Goal: Task Accomplishment & Management: Manage account settings

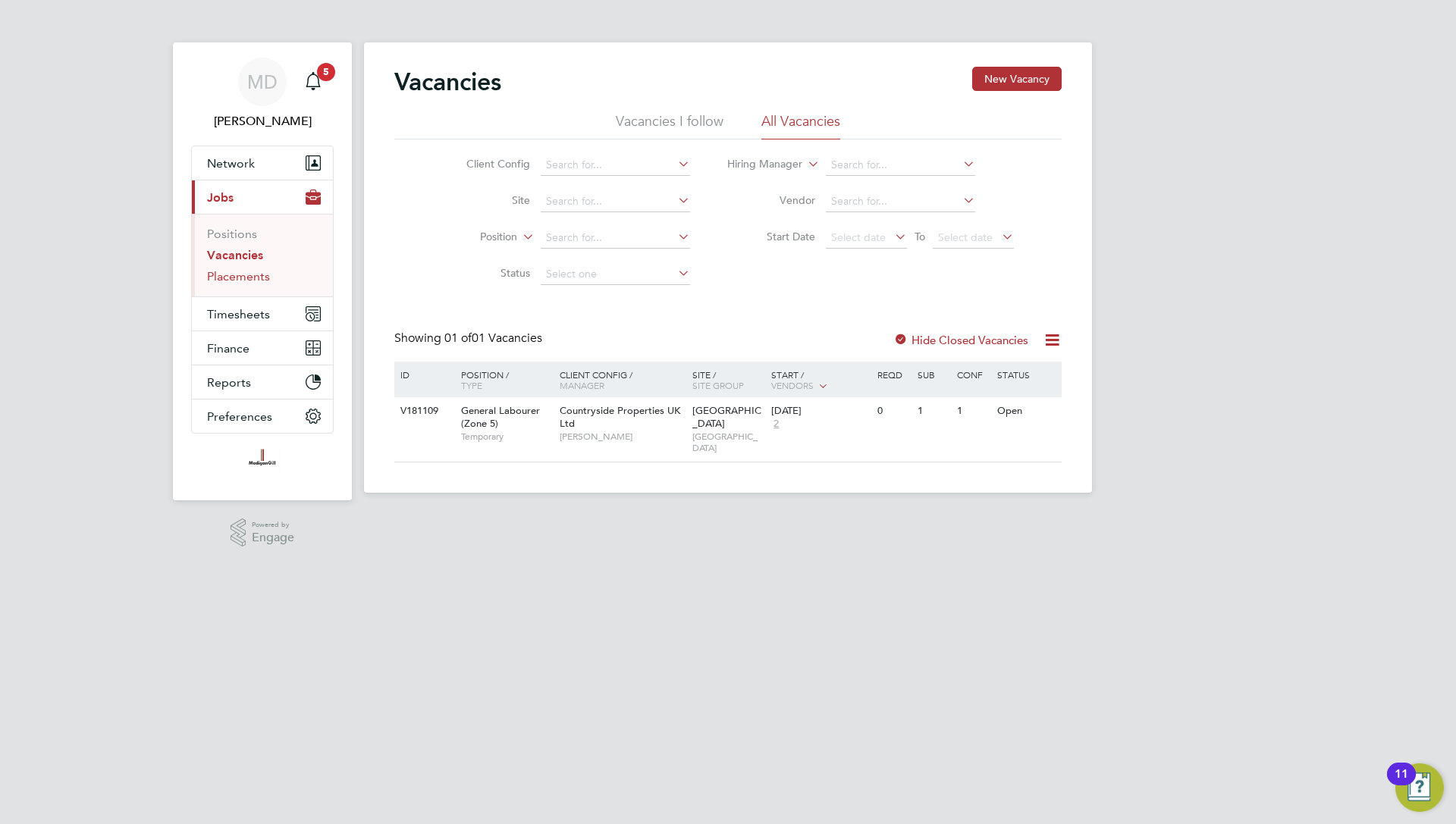
click at [249, 271] on link "Placements" at bounding box center [238, 276] width 63 height 14
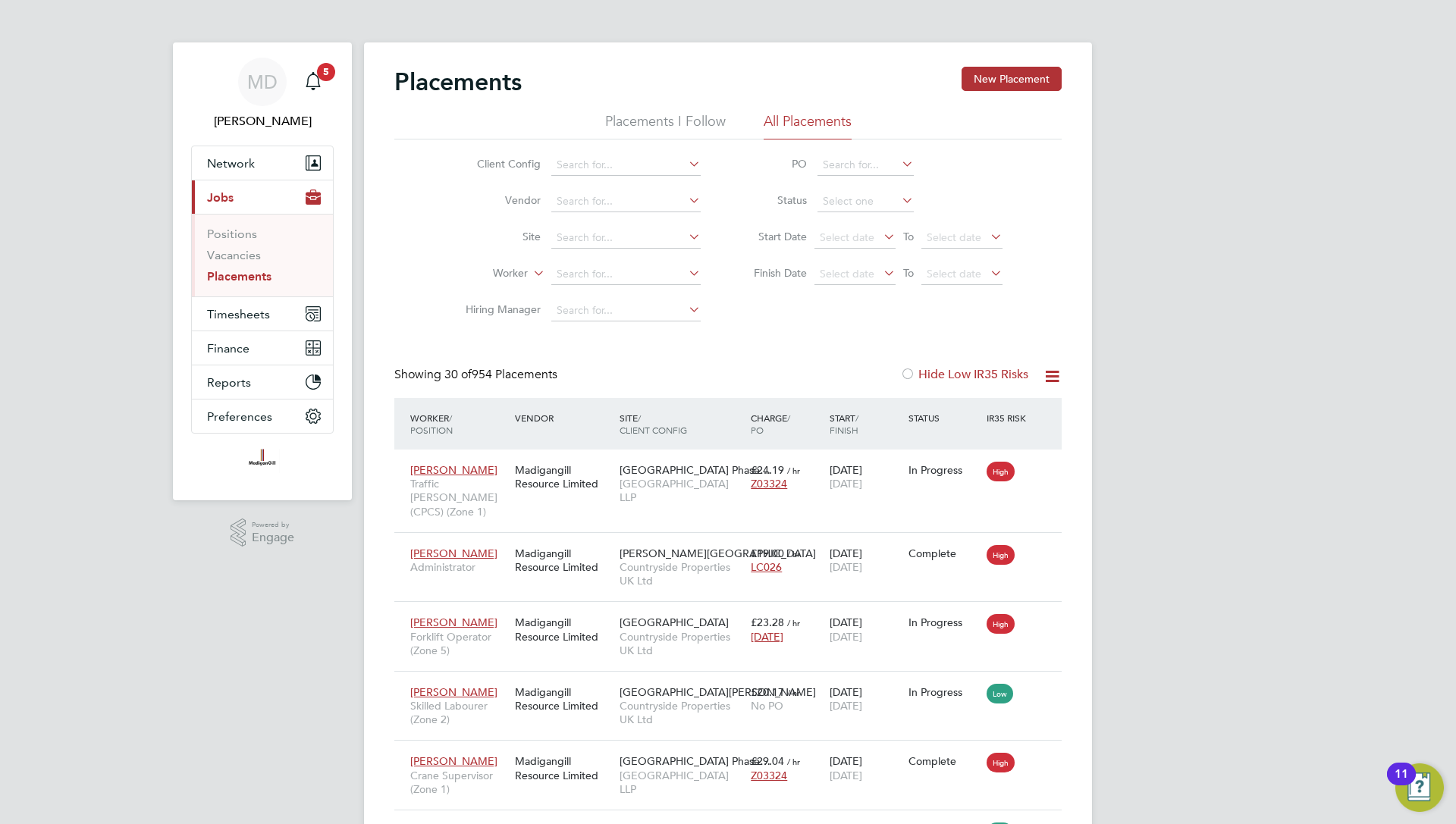
click at [574, 236] on input at bounding box center [626, 238] width 149 height 21
click at [624, 250] on li "Imperi al Park" at bounding box center [626, 258] width 150 height 20
type input "[GEOGRAPHIC_DATA]"
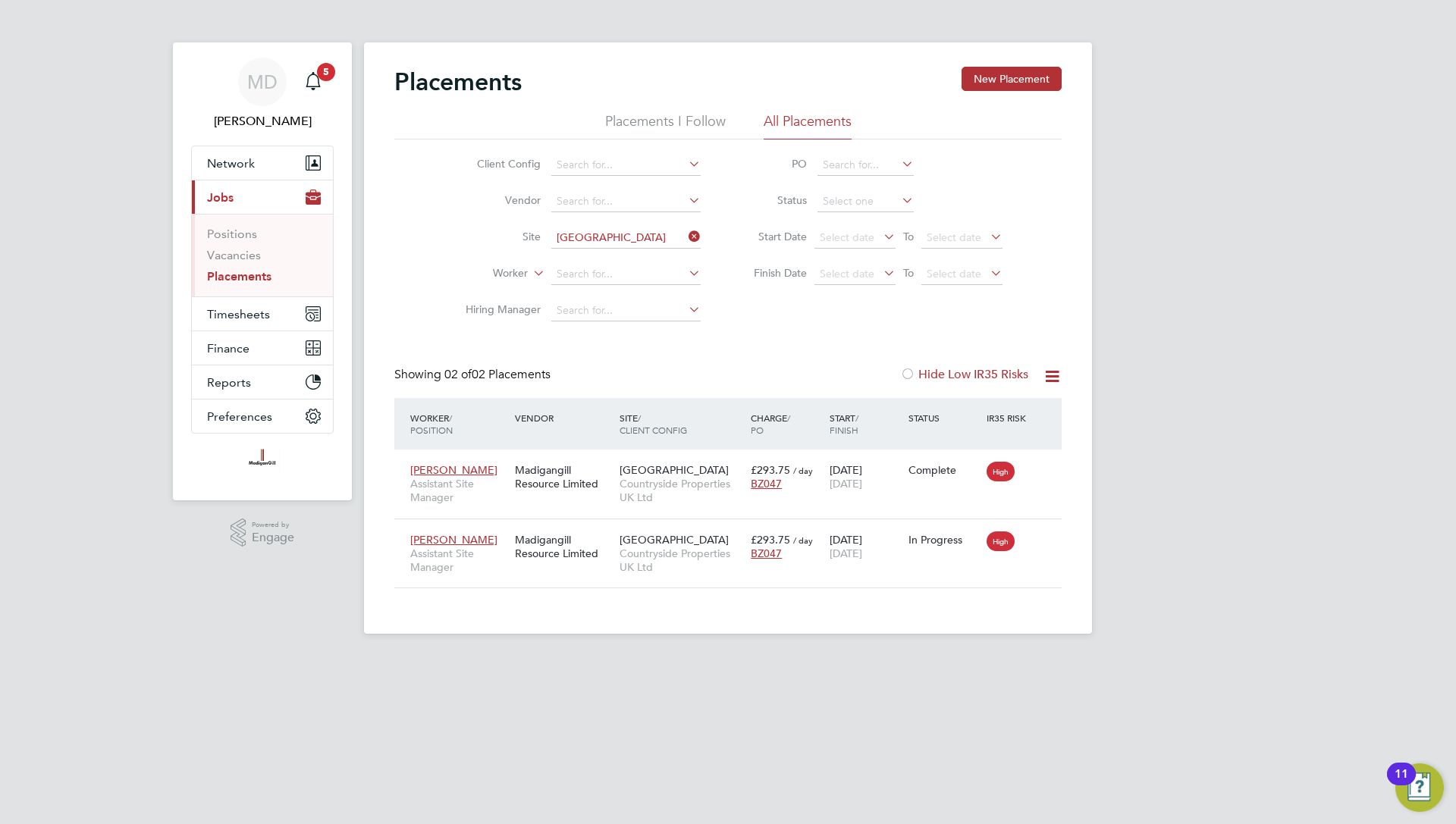
click at [478, 559] on span "Assistant Site Manager" at bounding box center [458, 560] width 97 height 28
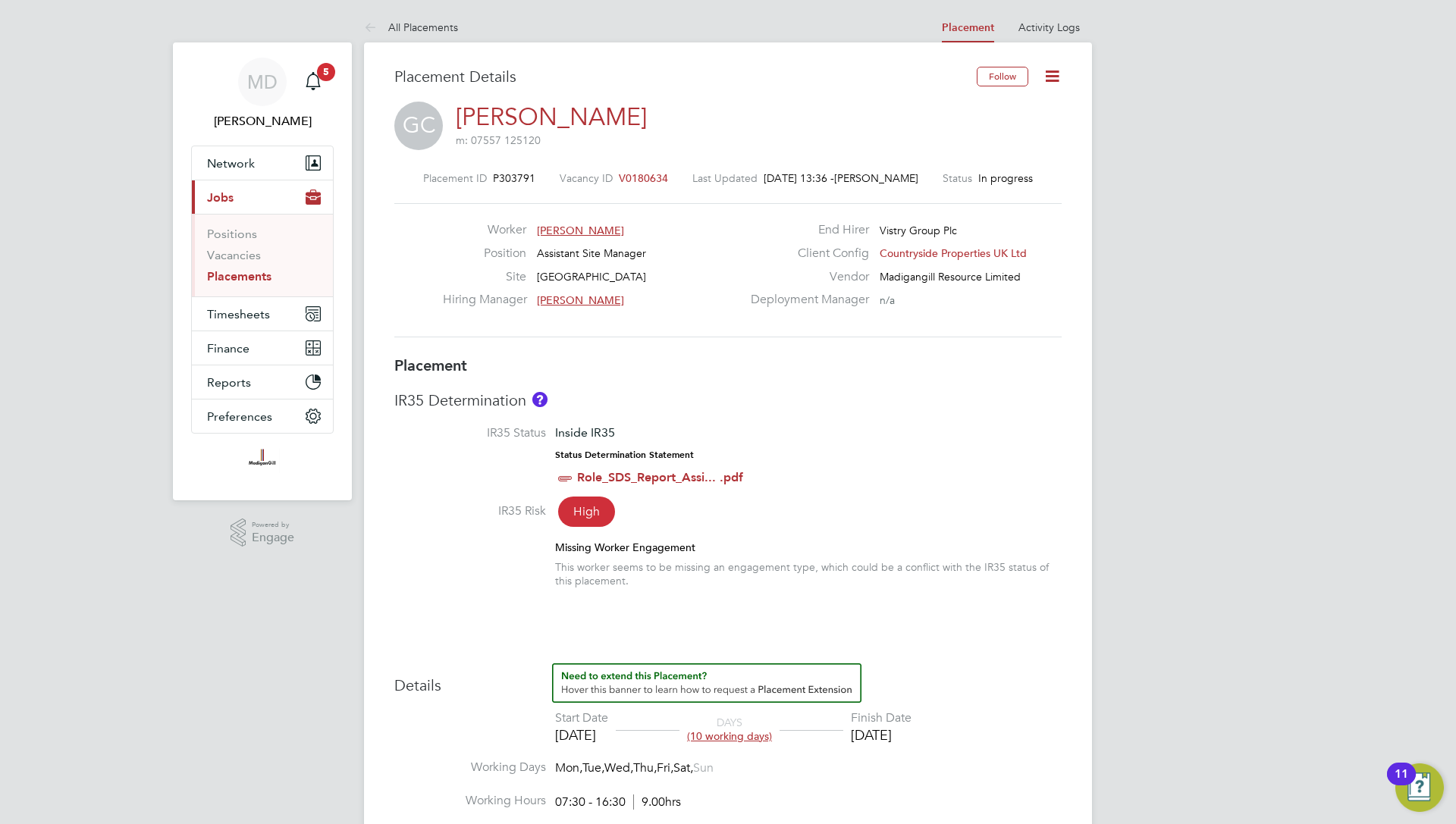
click at [1054, 77] on icon at bounding box center [1052, 76] width 19 height 19
click at [990, 390] on div "Placement IR35 Determination IR35 Status Inside IR35 Status Determination State…" at bounding box center [727, 794] width 668 height 877
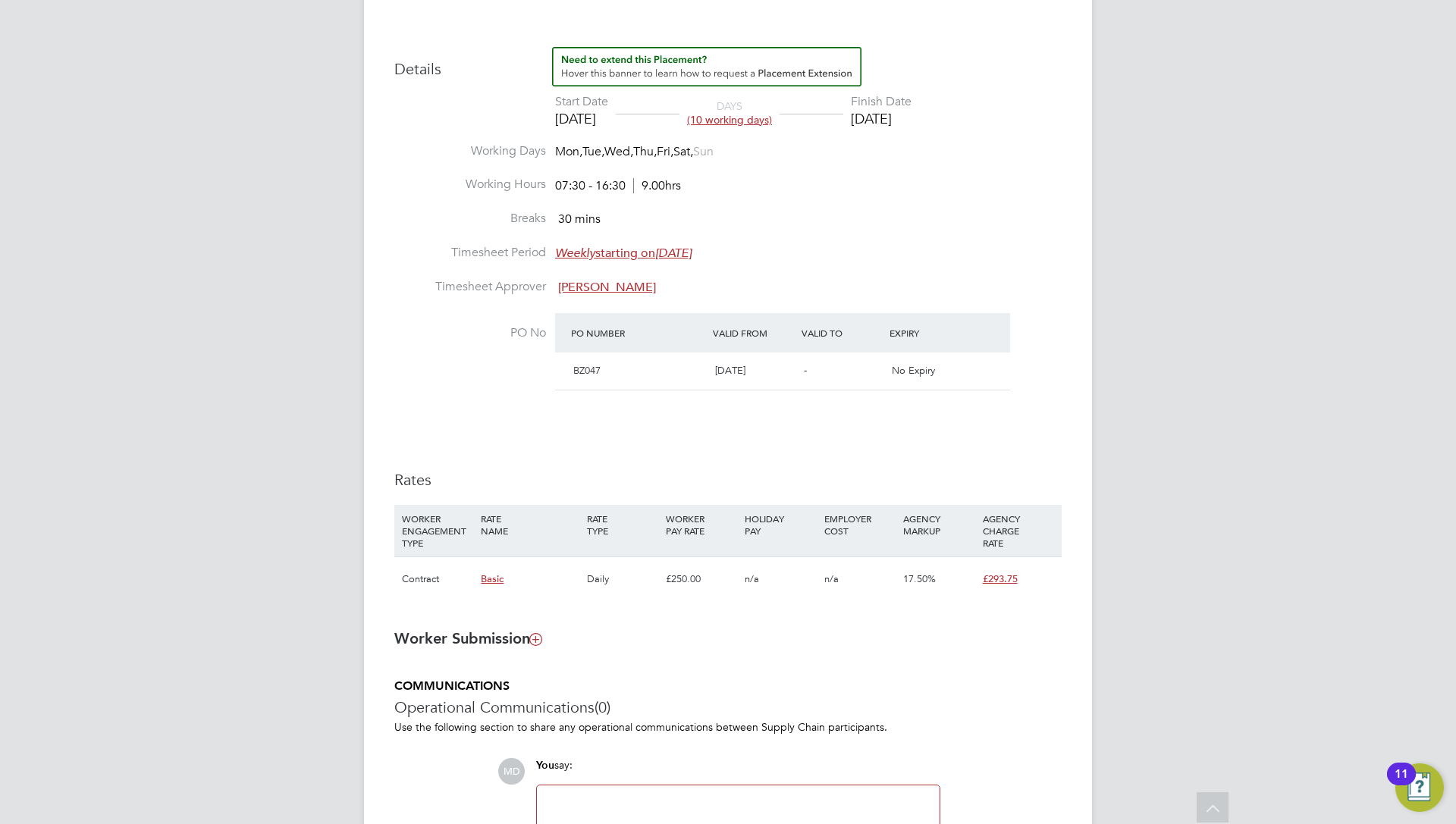
scroll to position [810, 0]
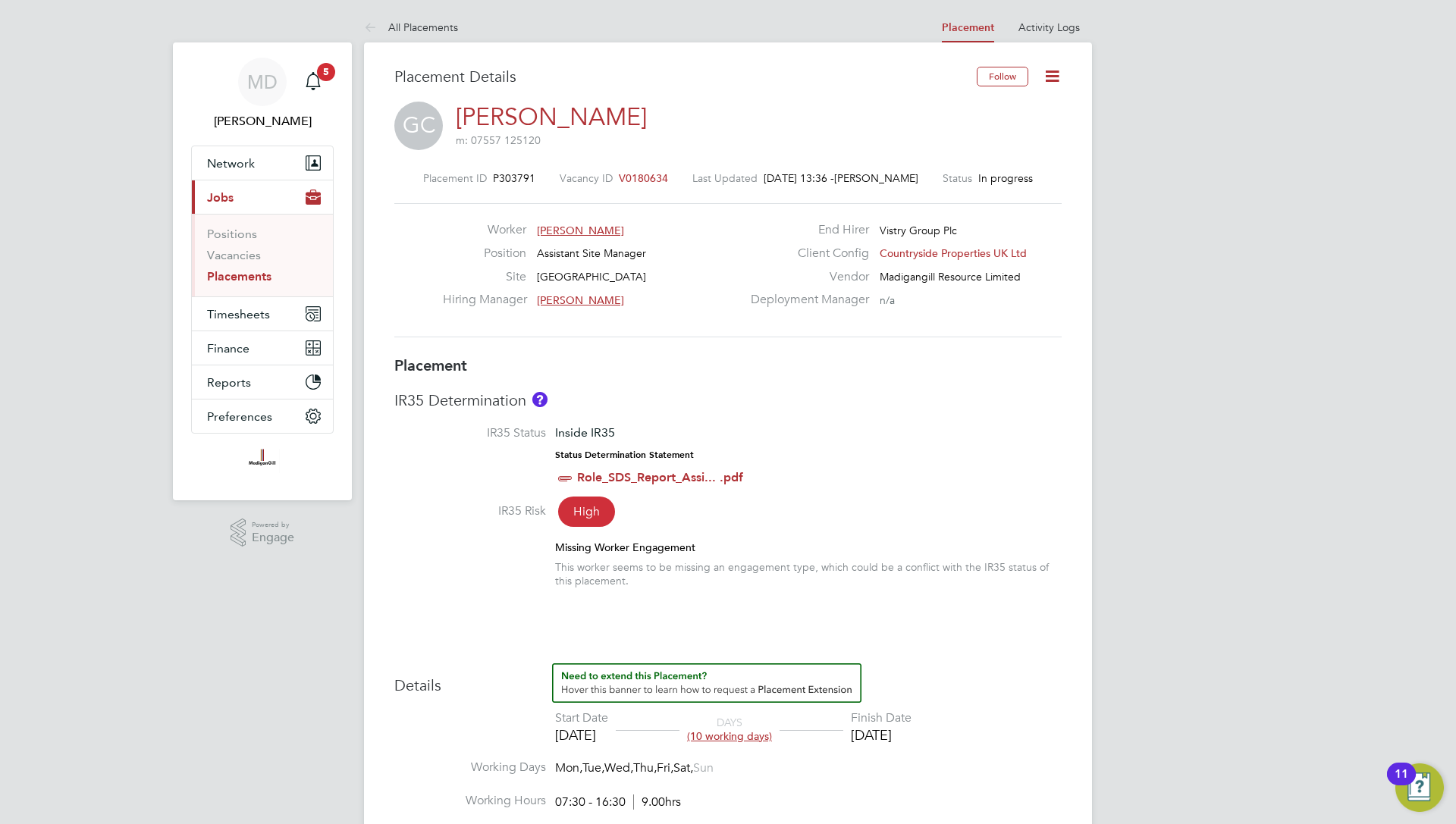
click at [1052, 83] on icon at bounding box center [1052, 76] width 19 height 19
click at [996, 105] on li "Edit Placement e" at bounding box center [1003, 112] width 111 height 21
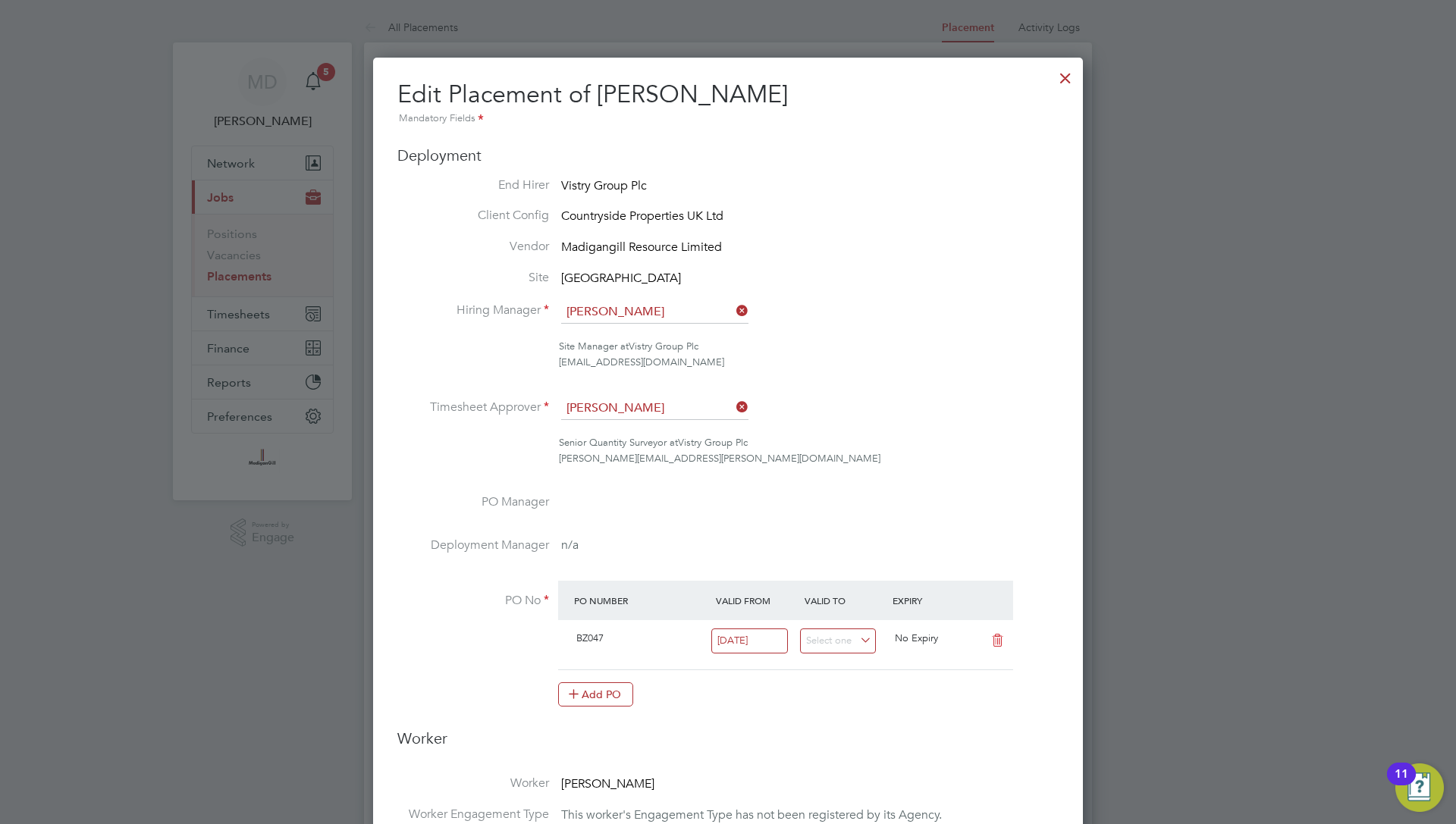
click at [1069, 79] on div at bounding box center [1065, 74] width 28 height 28
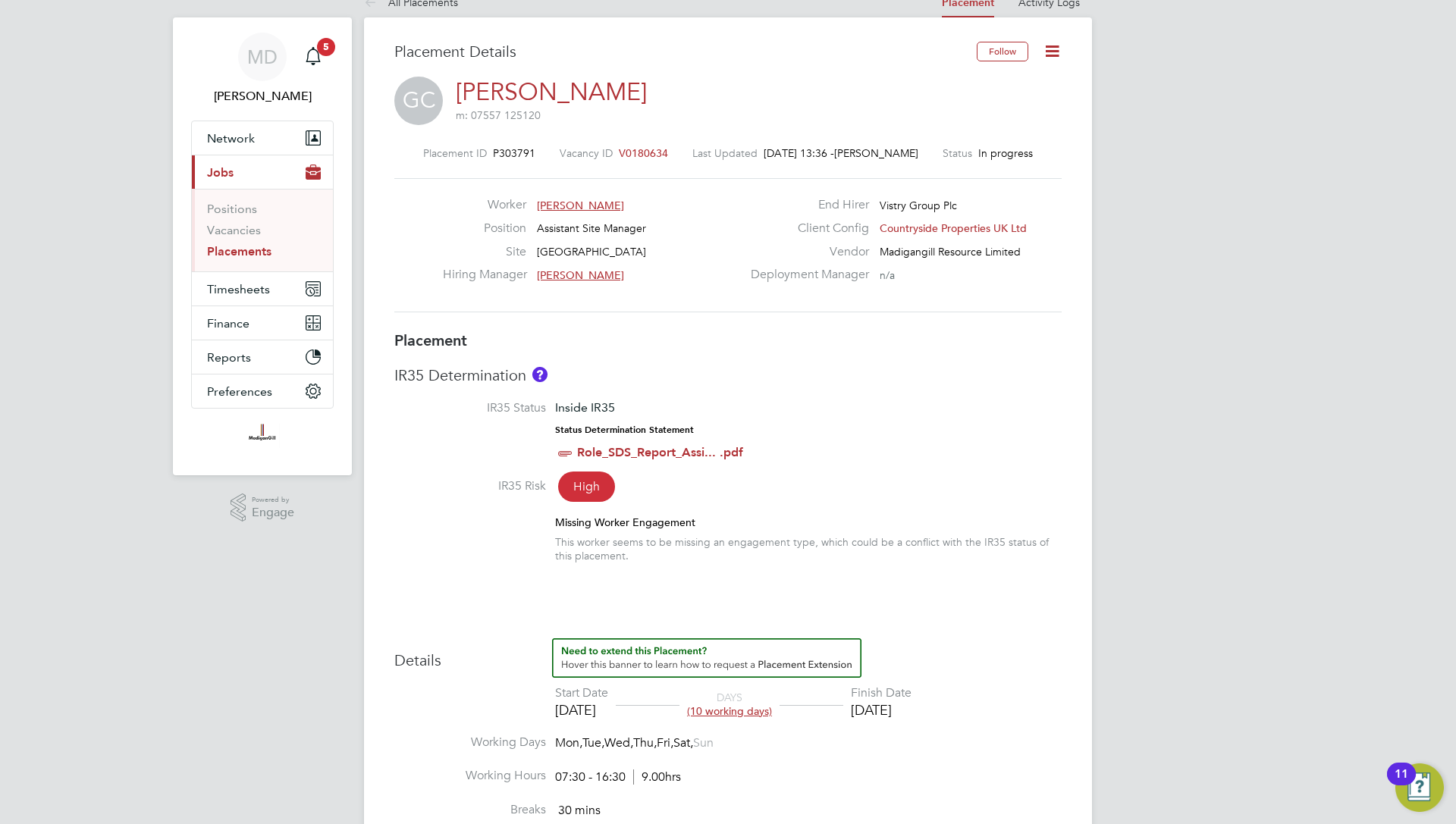
scroll to position [26, 0]
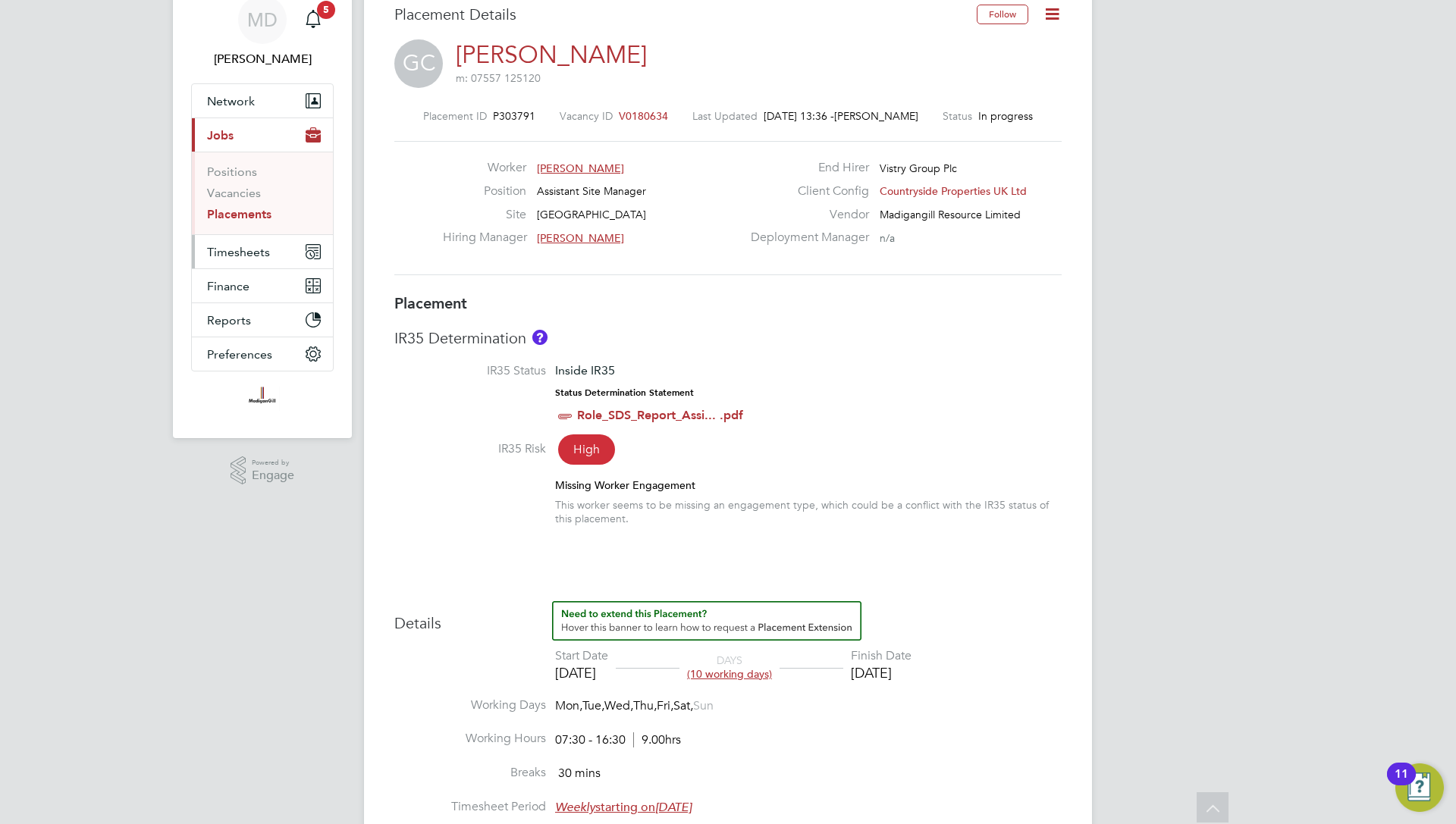
click at [287, 252] on button "Timesheets" at bounding box center [262, 252] width 141 height 34
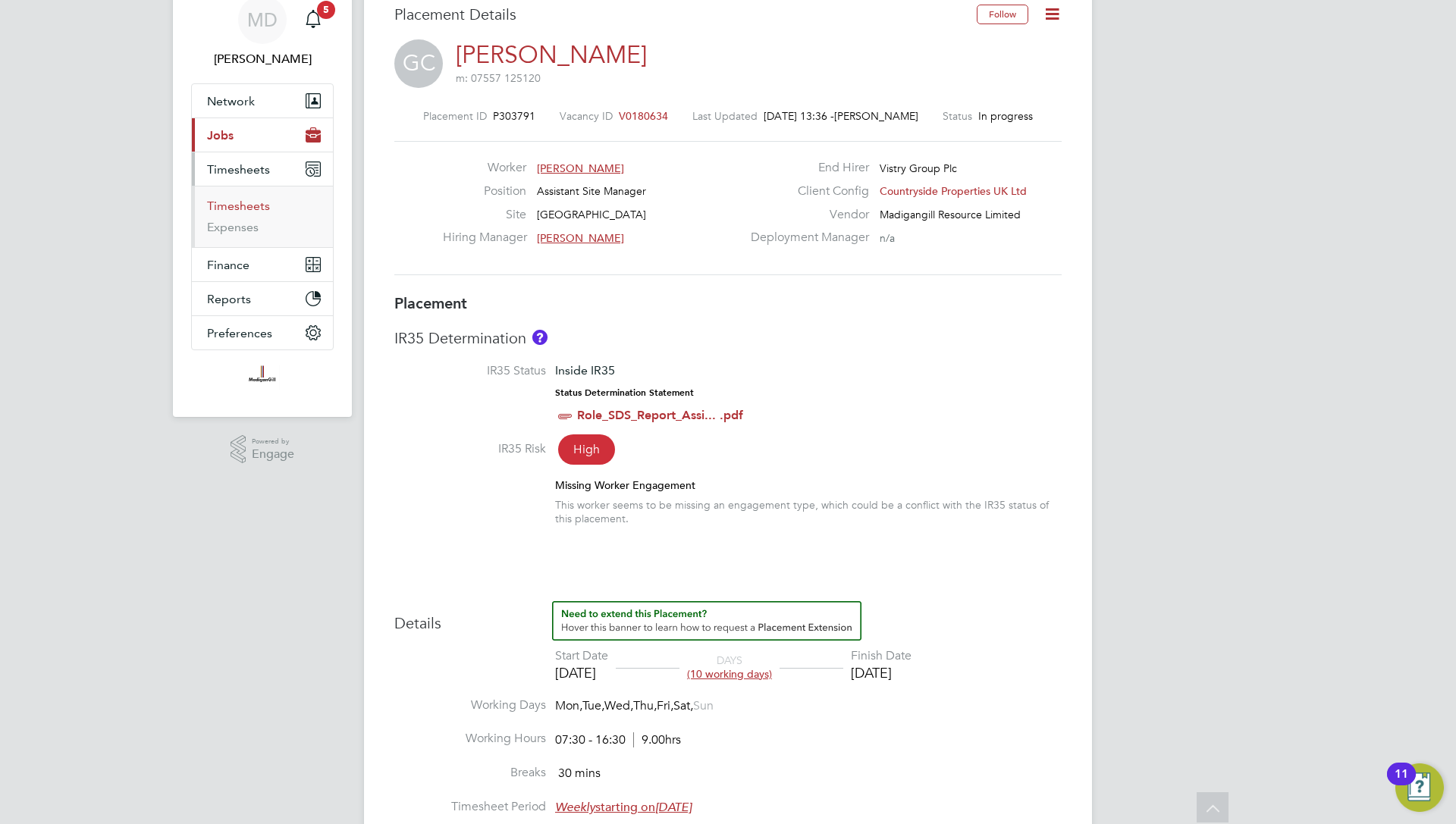
click at [240, 198] on link "Timesheets" at bounding box center [238, 205] width 63 height 14
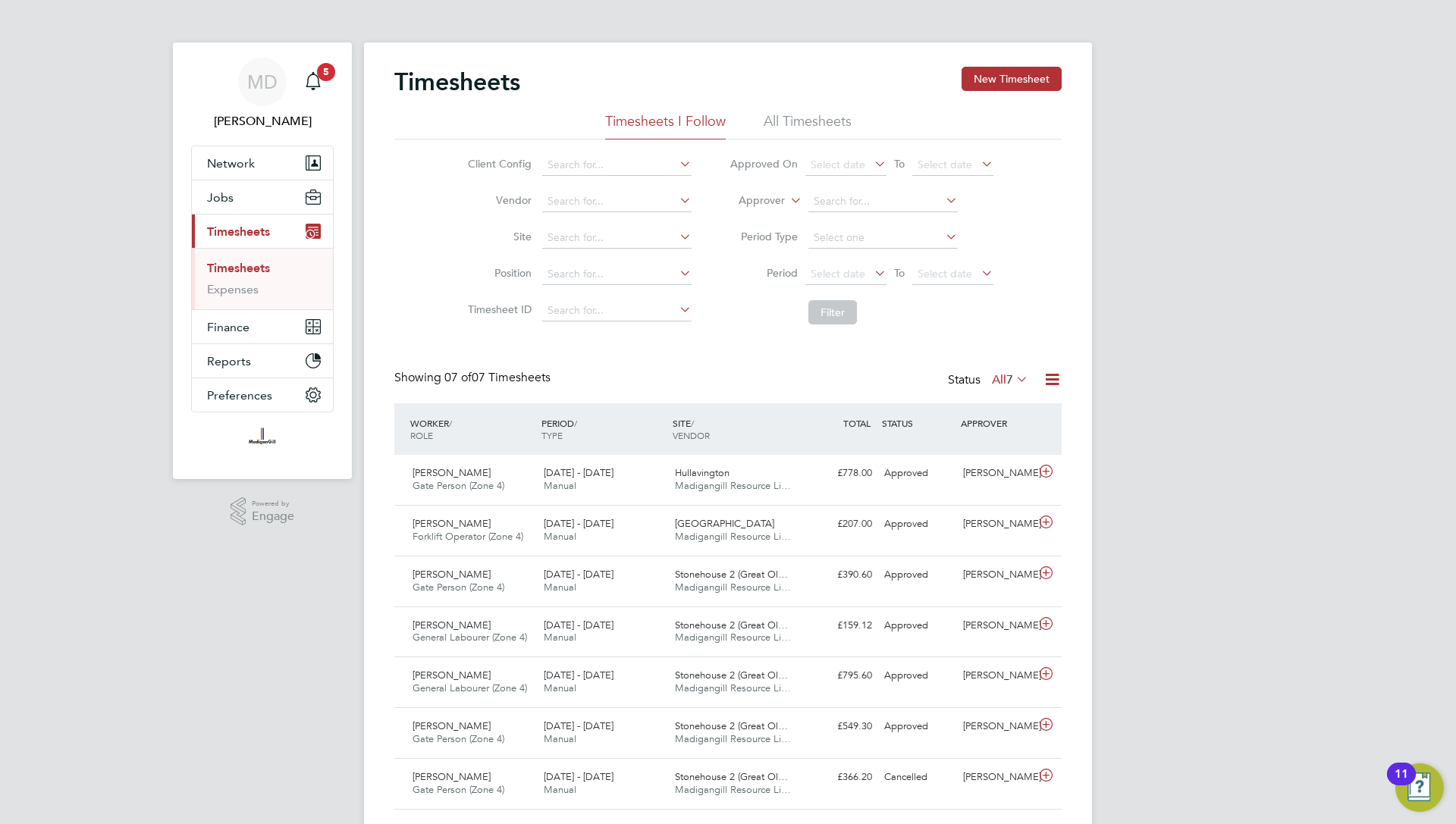
click at [801, 140] on div "Client Config Vendor Site Position Timesheet ID Approved On Select date To Sele…" at bounding box center [727, 236] width 668 height 193
click at [815, 120] on li "All Timesheets" at bounding box center [807, 125] width 88 height 28
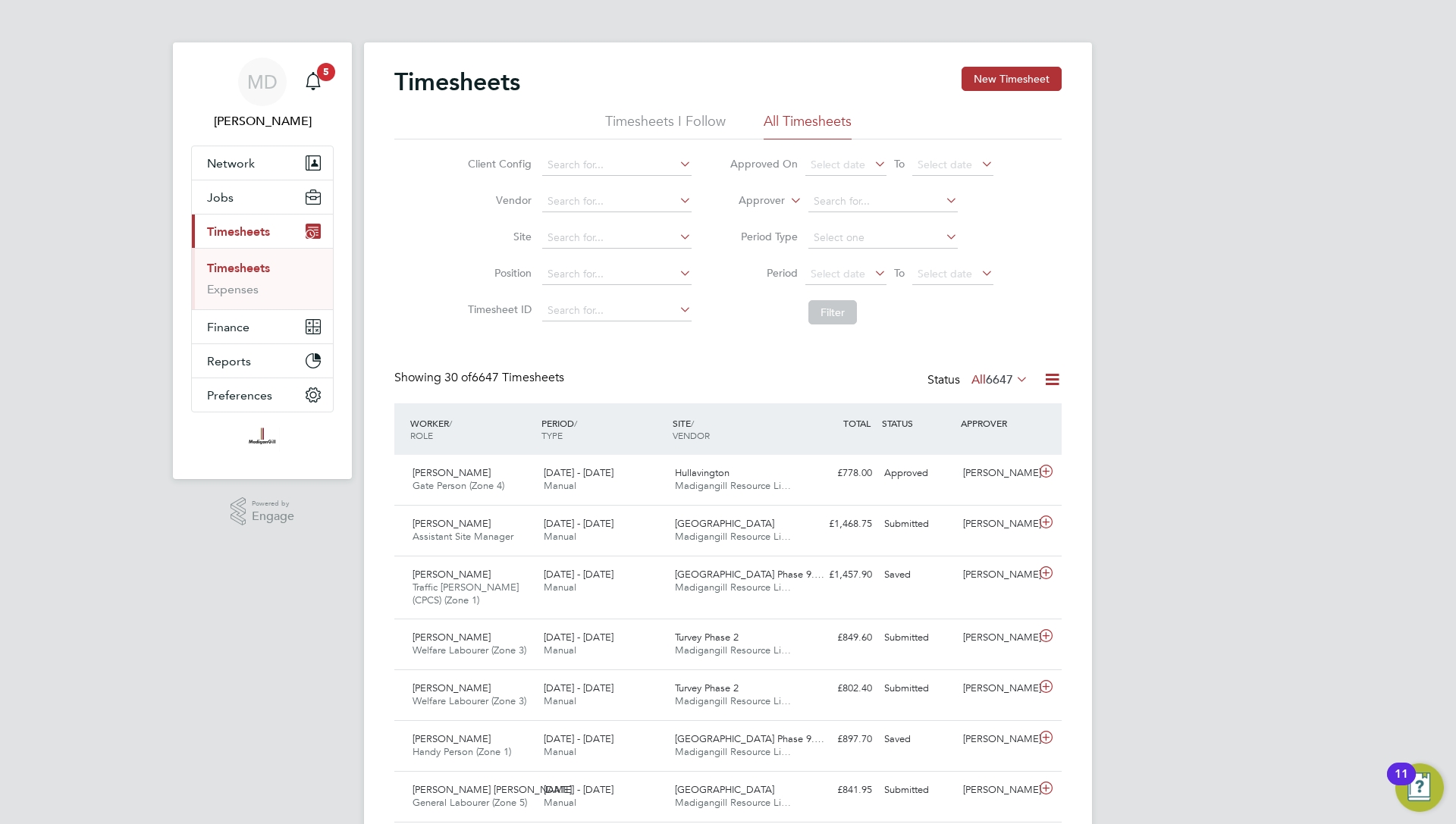
click at [524, 528] on div "Glenn Croker Assistant Site Manager 22 - 28 Sep 2025" at bounding box center [472, 531] width 132 height 38
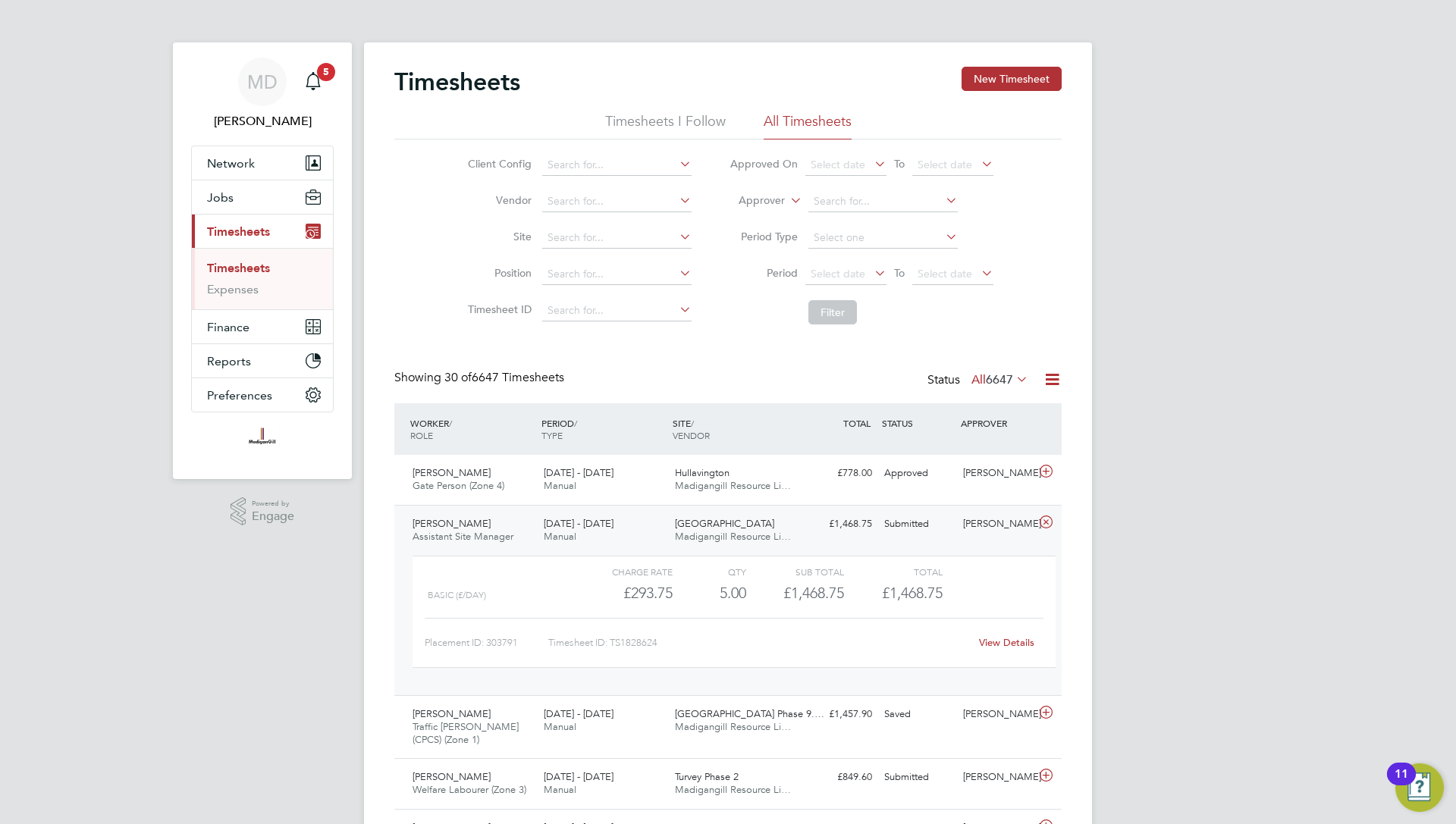
click at [997, 646] on link "View Details" at bounding box center [1006, 643] width 55 height 12
click at [567, 240] on input at bounding box center [617, 238] width 149 height 21
click at [592, 248] on li "Imperia l Park" at bounding box center [616, 258] width 150 height 20
type input "[GEOGRAPHIC_DATA]"
click at [825, 300] on button "Filter" at bounding box center [832, 312] width 49 height 24
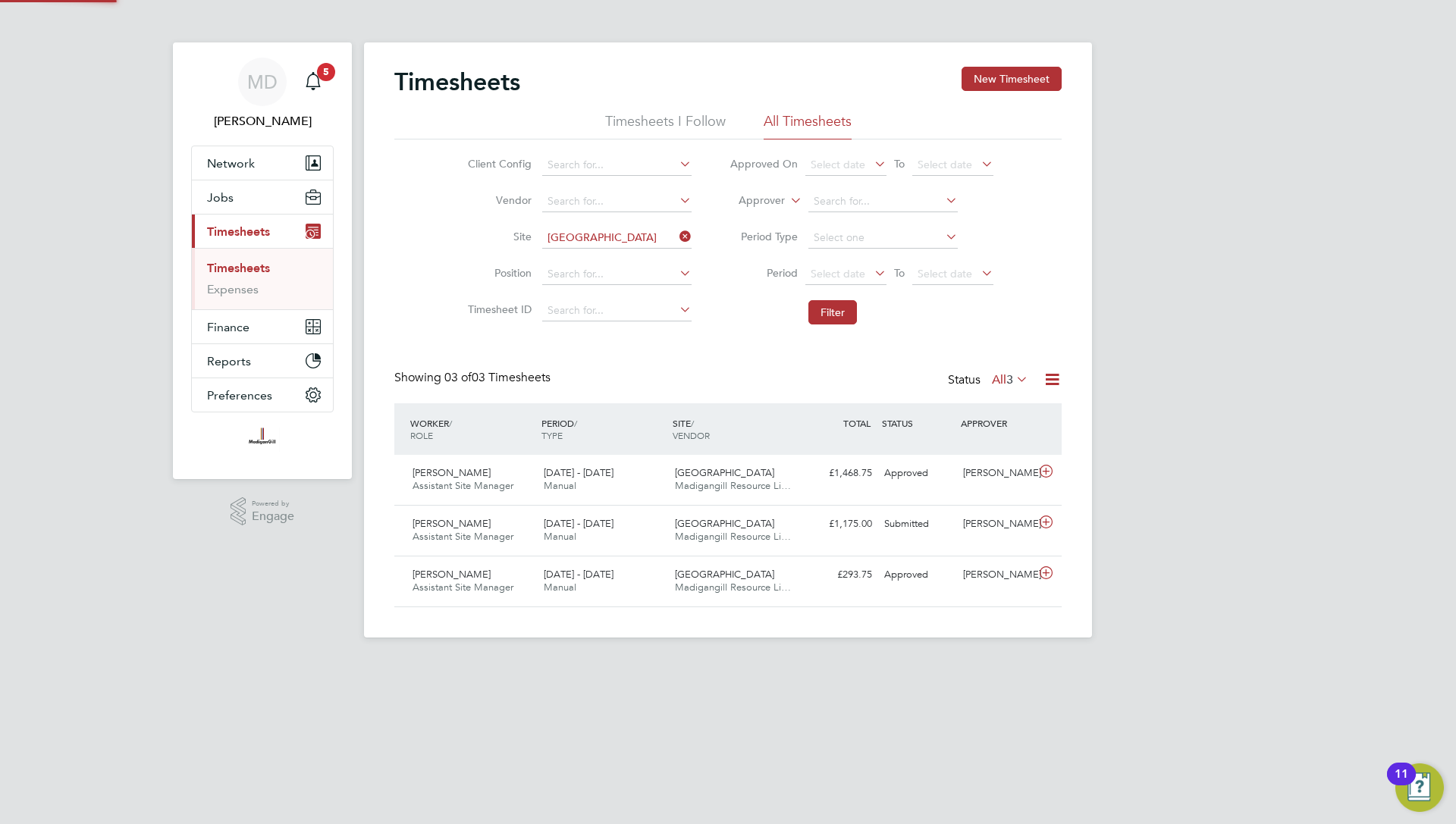
scroll to position [38, 132]
click at [492, 536] on span "Assistant Site Manager" at bounding box center [462, 536] width 100 height 12
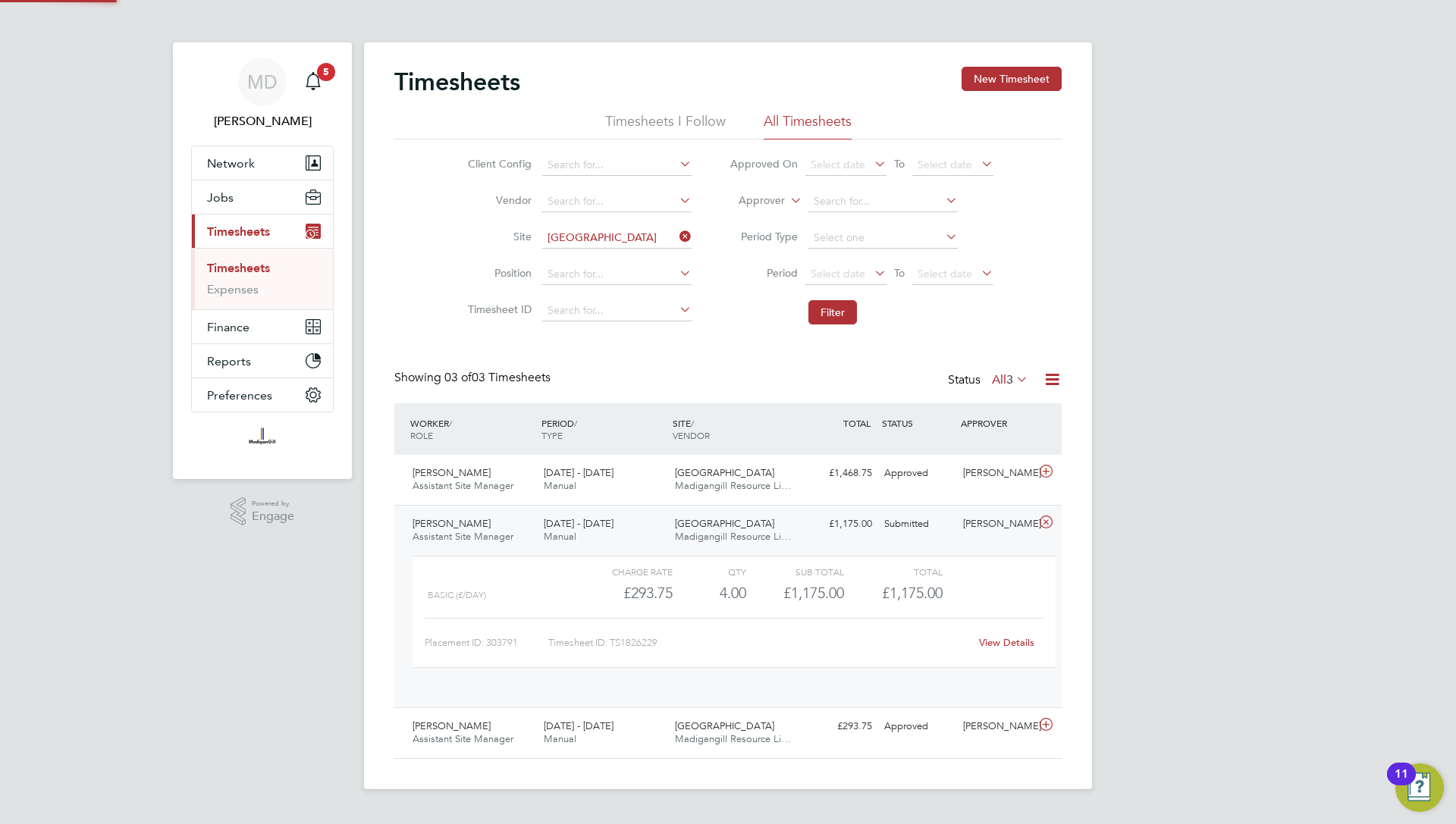
scroll to position [26, 148]
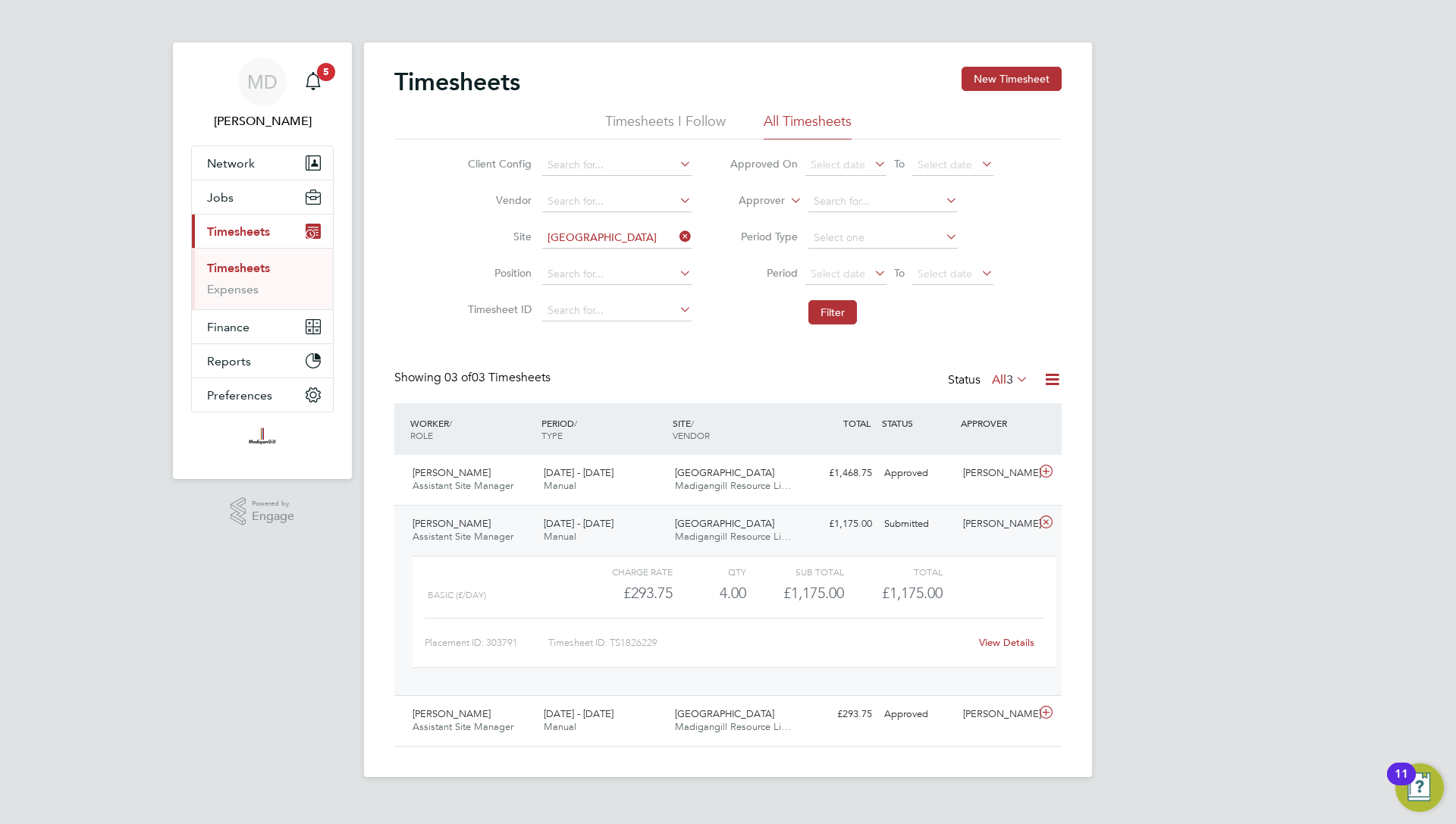
click at [1001, 643] on link "View Details" at bounding box center [1006, 643] width 55 height 12
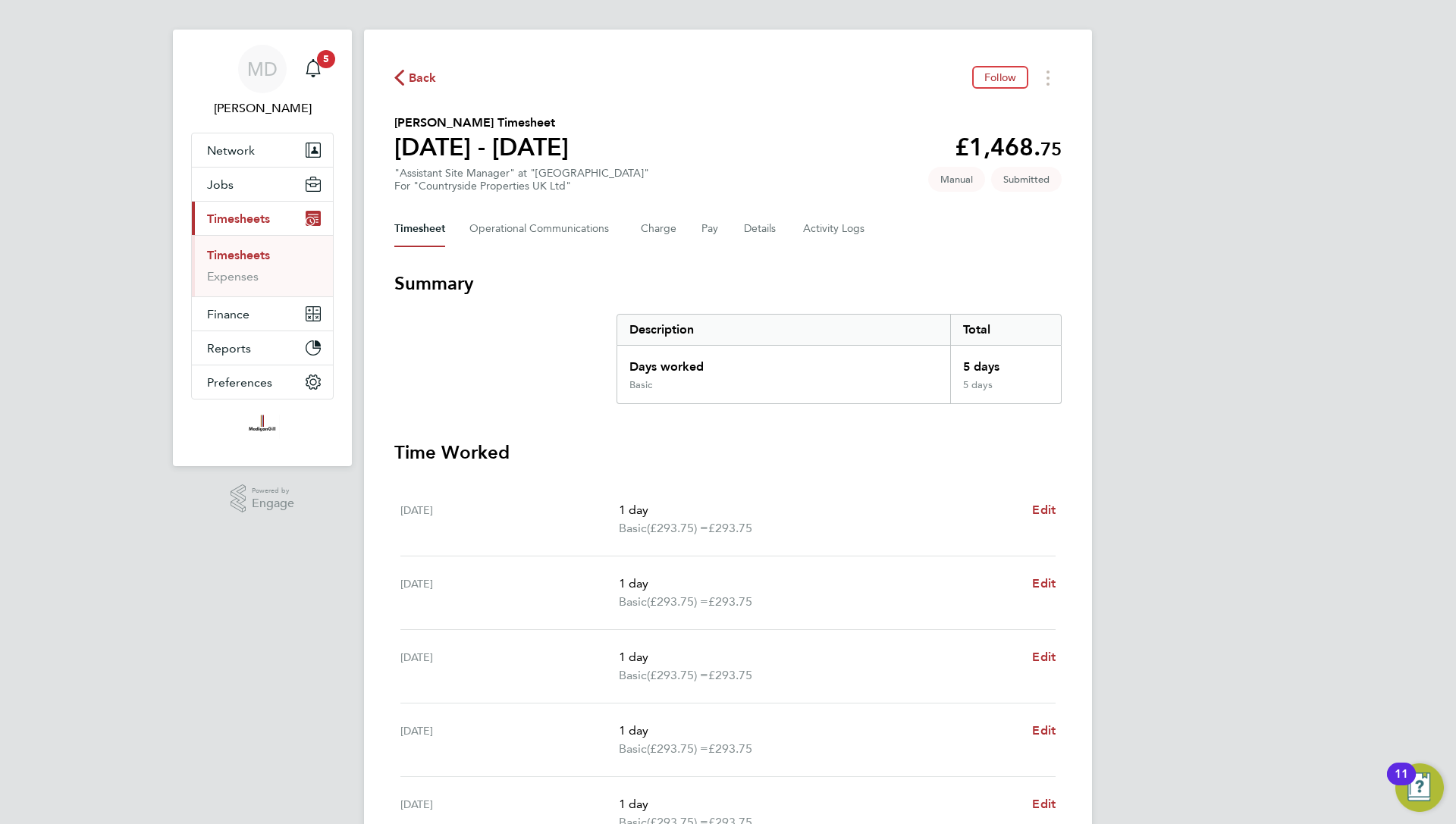
scroll to position [13, 0]
click at [749, 224] on button "Details" at bounding box center [761, 228] width 35 height 36
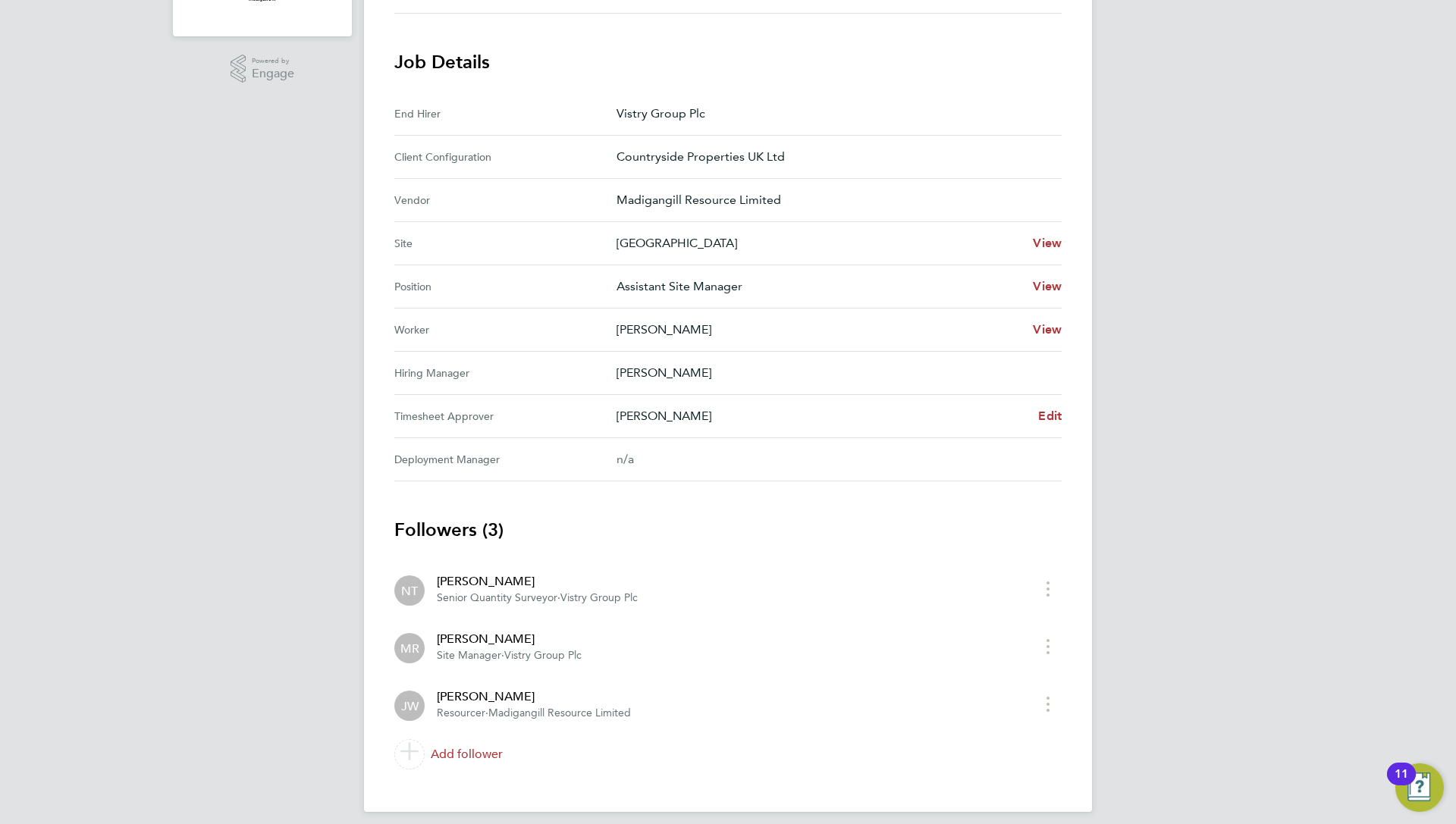
scroll to position [444, 0]
click at [1049, 414] on span "Edit" at bounding box center [1050, 415] width 23 height 14
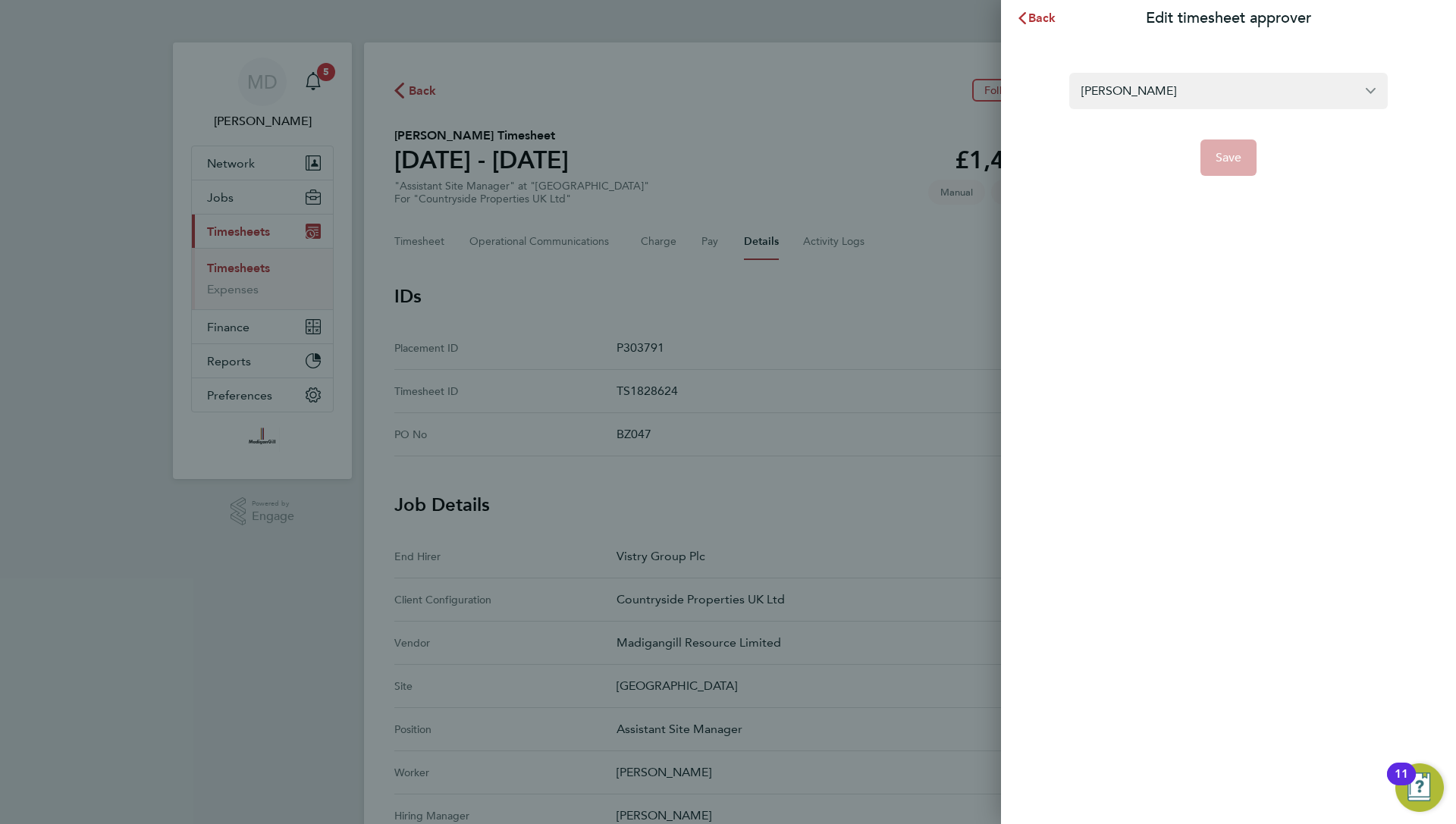
click at [1227, 97] on input "[PERSON_NAME]" at bounding box center [1228, 91] width 318 height 36
click at [1160, 134] on li "[PERSON_NAME]" at bounding box center [1234, 128] width 307 height 37
type input "[PERSON_NAME]"
click at [1230, 162] on span "Save" at bounding box center [1228, 157] width 27 height 15
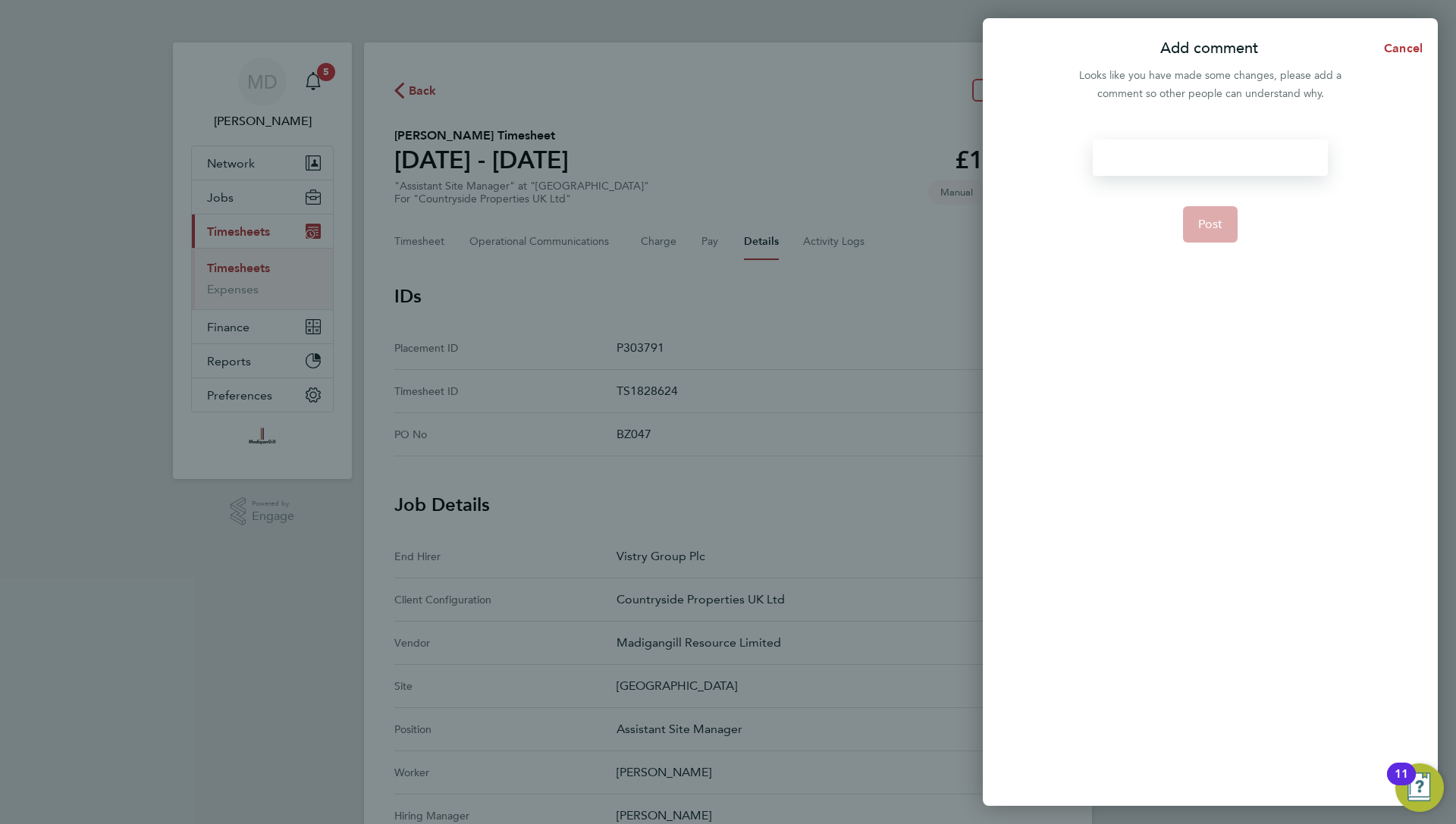
click at [1194, 162] on div at bounding box center [1210, 157] width 235 height 36
click at [1204, 230] on span "Post" at bounding box center [1211, 224] width 25 height 15
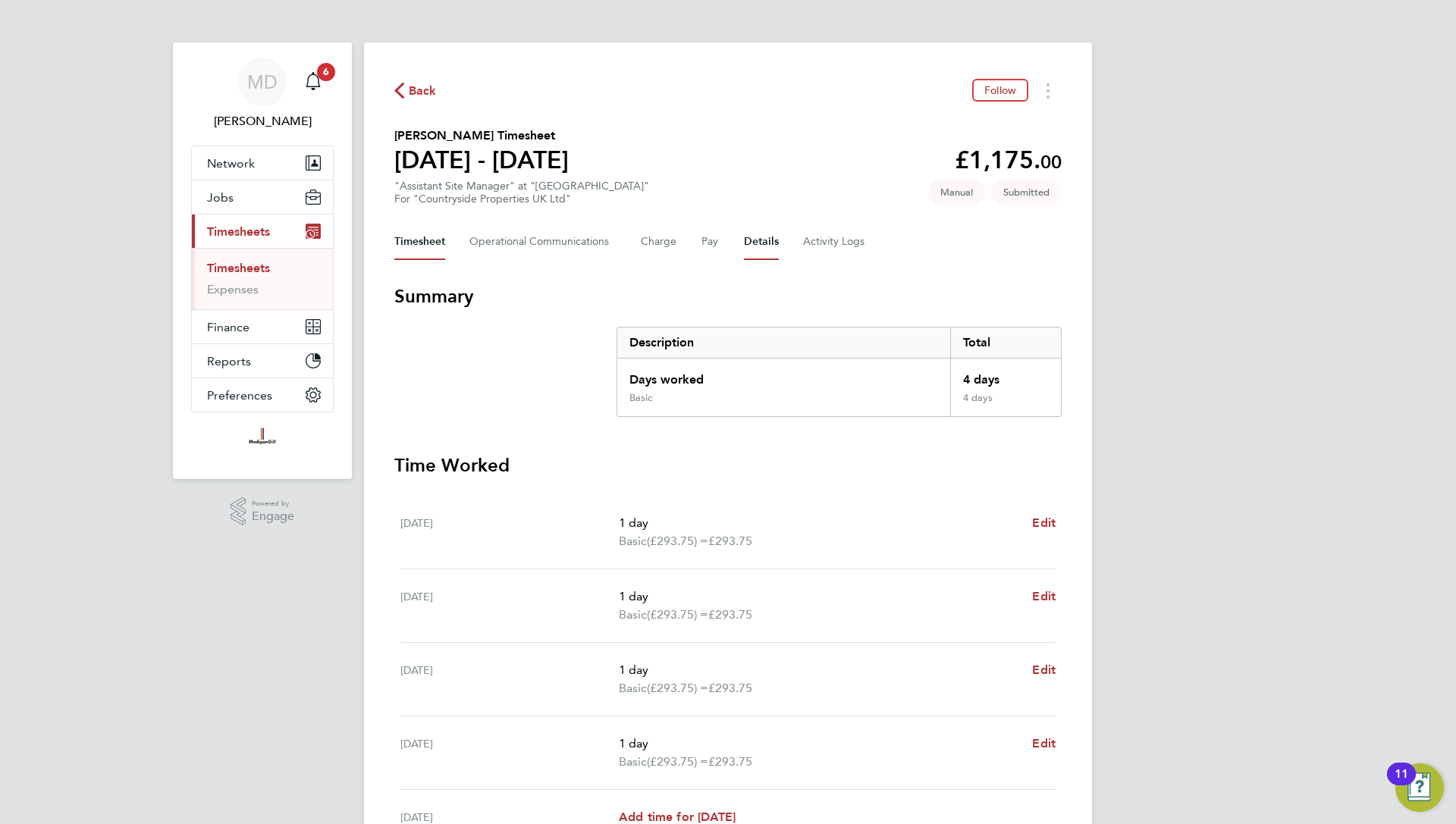
click at [764, 248] on button "Details" at bounding box center [761, 242] width 35 height 36
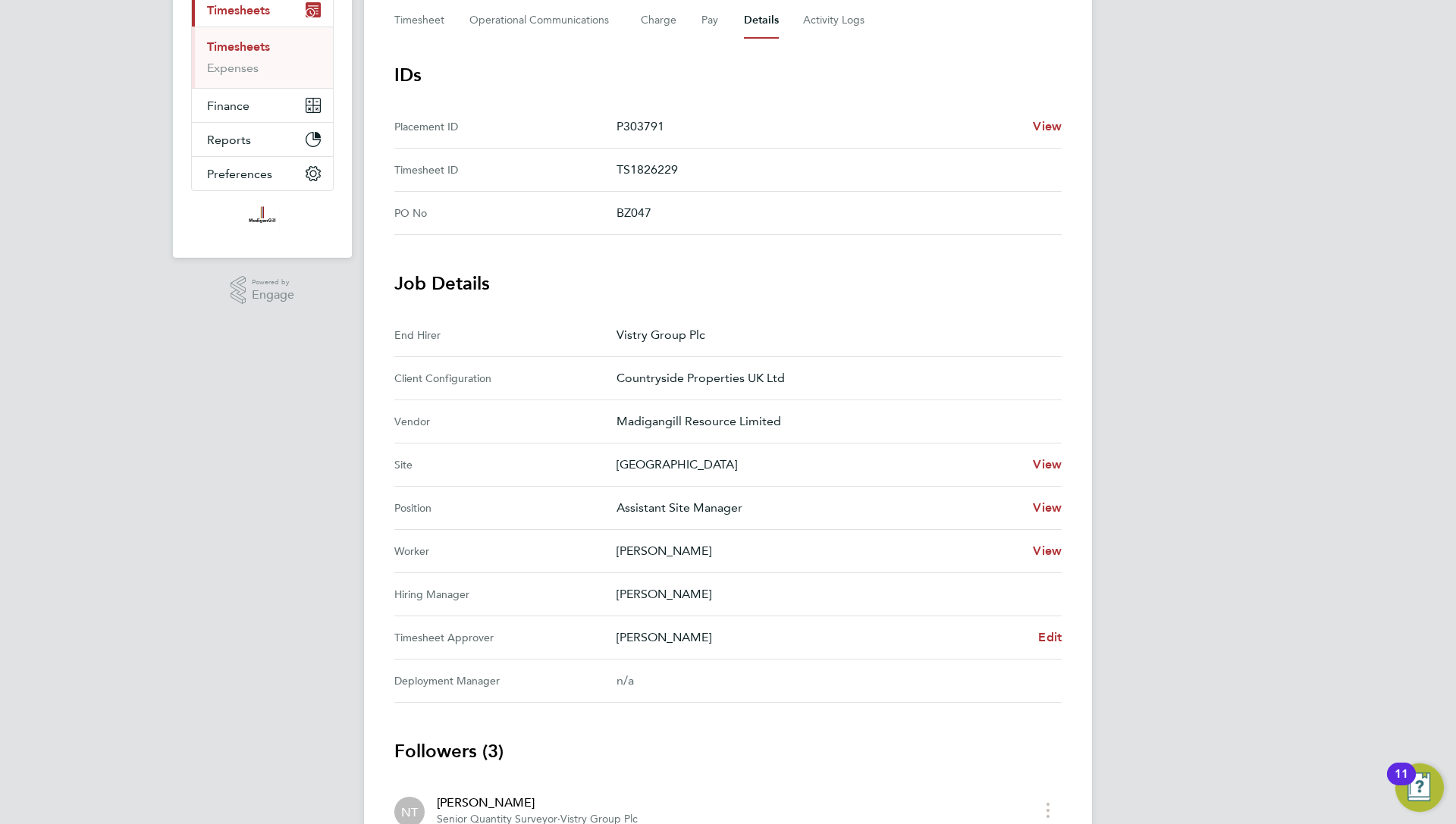
scroll to position [222, 0]
click at [1055, 632] on span "Edit" at bounding box center [1050, 636] width 23 height 14
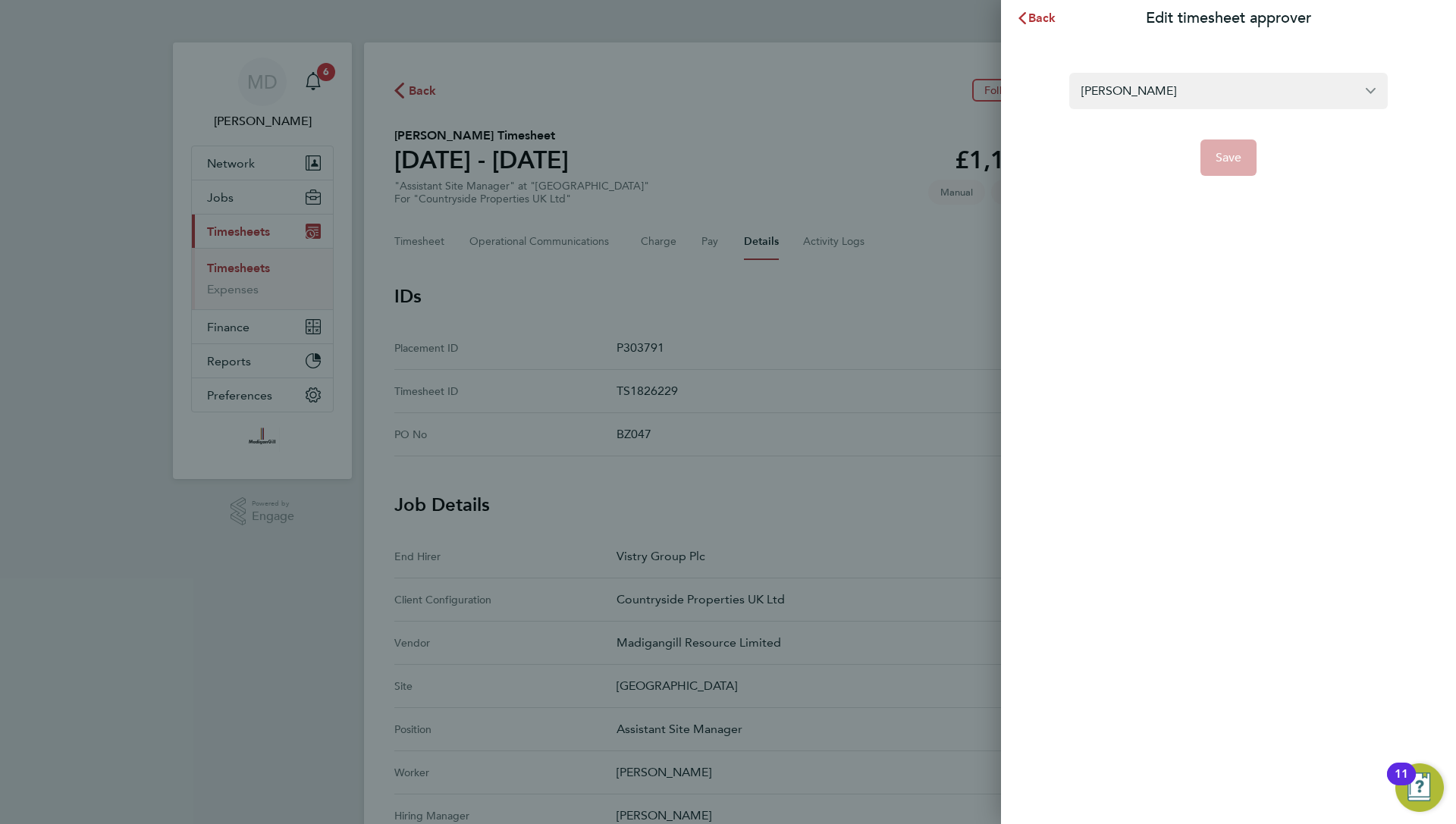
click at [1188, 94] on input "[PERSON_NAME]" at bounding box center [1228, 91] width 318 height 36
click at [1146, 130] on span "[PERSON_NAME]" at bounding box center [1128, 128] width 95 height 18
type input "[PERSON_NAME]"
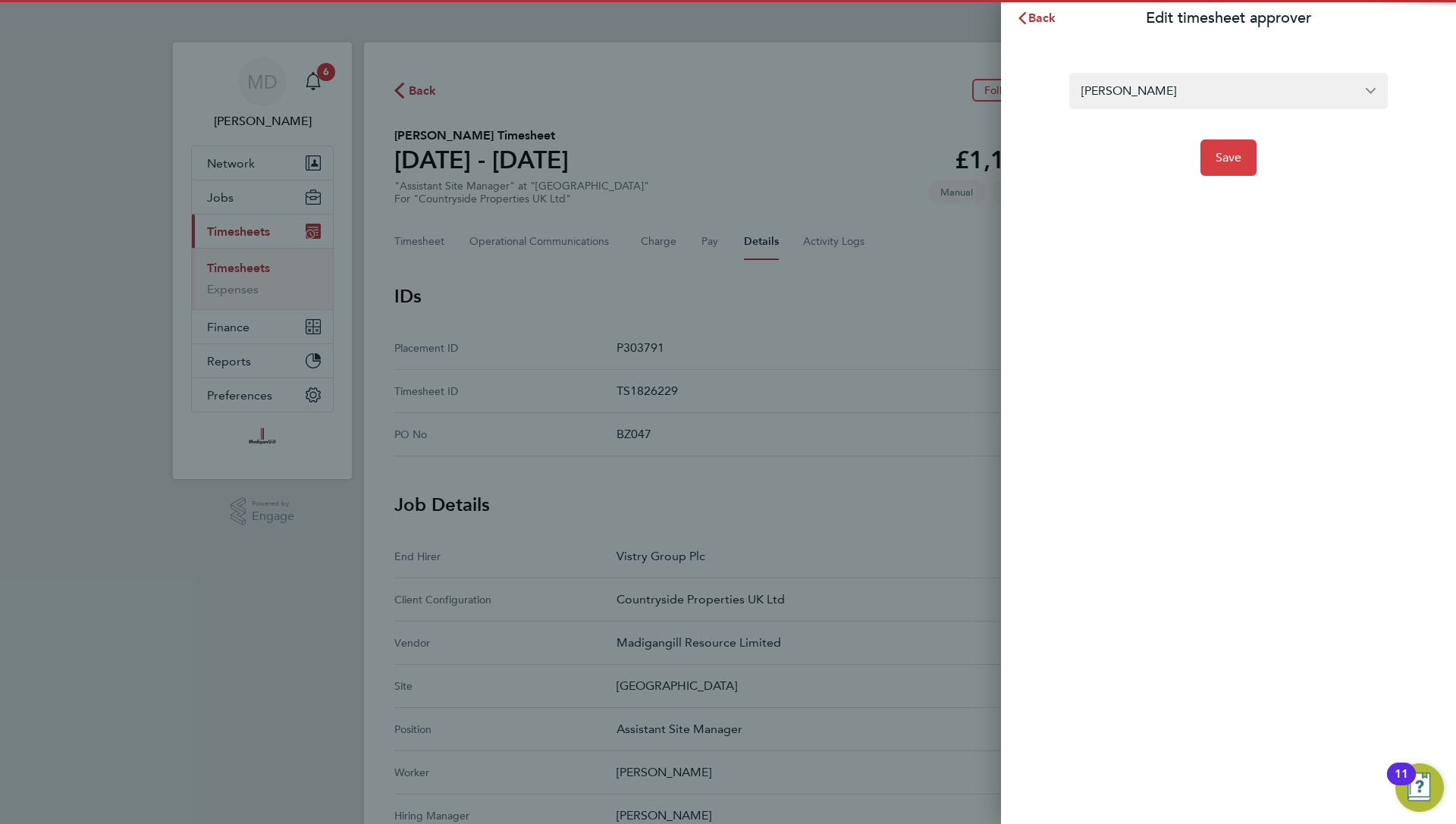
click at [1250, 157] on button "Save" at bounding box center [1228, 157] width 57 height 36
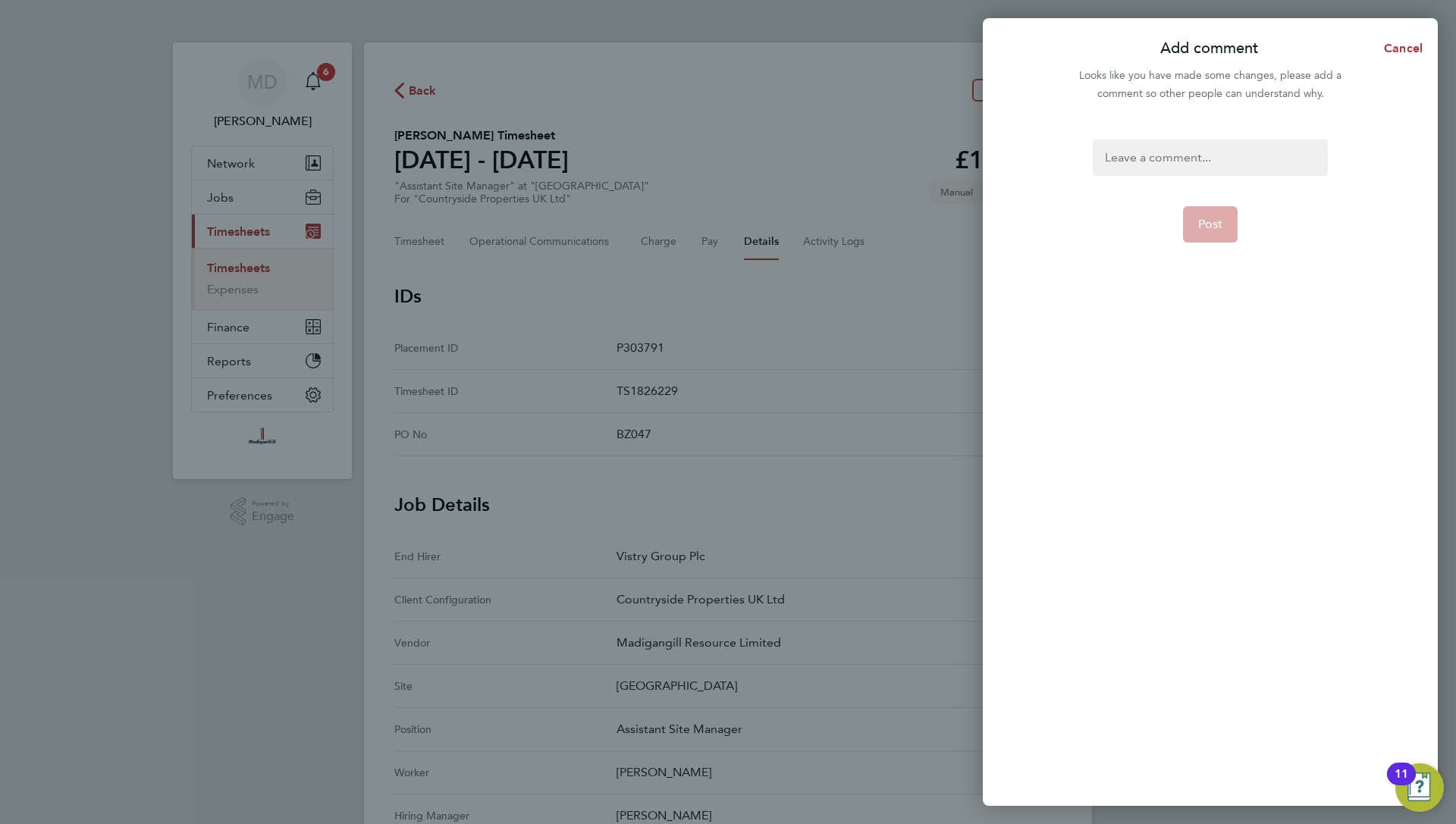
click at [1250, 157] on div at bounding box center [1210, 157] width 235 height 36
click at [1242, 159] on div at bounding box center [1210, 157] width 235 height 36
click at [1204, 229] on span "Post" at bounding box center [1211, 224] width 25 height 15
